Goal: Entertainment & Leisure: Consume media (video, audio)

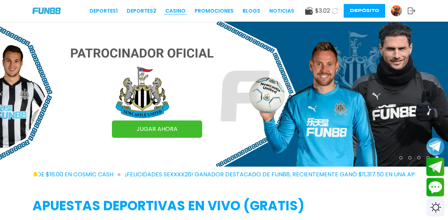
click at [174, 12] on link "CASINO" at bounding box center [175, 11] width 20 height 8
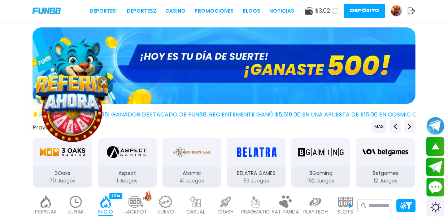
scroll to position [99, 0]
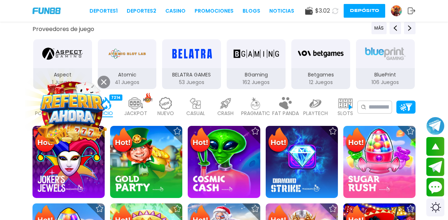
click at [104, 81] on icon at bounding box center [103, 81] width 5 height 5
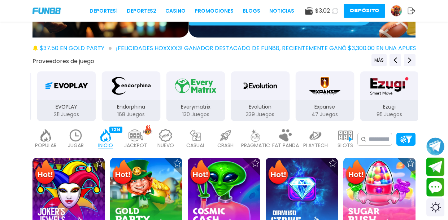
scroll to position [66, 0]
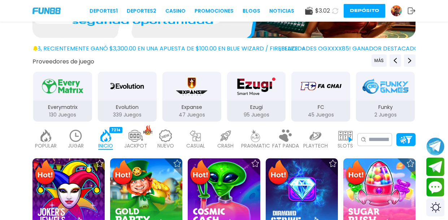
click at [325, 89] on img "FC" at bounding box center [320, 86] width 45 height 20
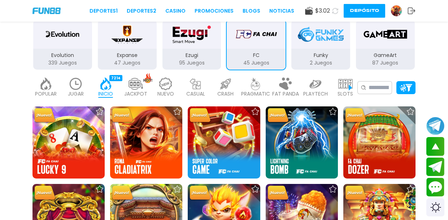
scroll to position [130, 0]
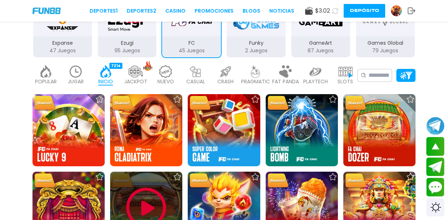
click at [150, 200] on img at bounding box center [146, 207] width 43 height 43
